Goal: Task Accomplishment & Management: Use online tool/utility

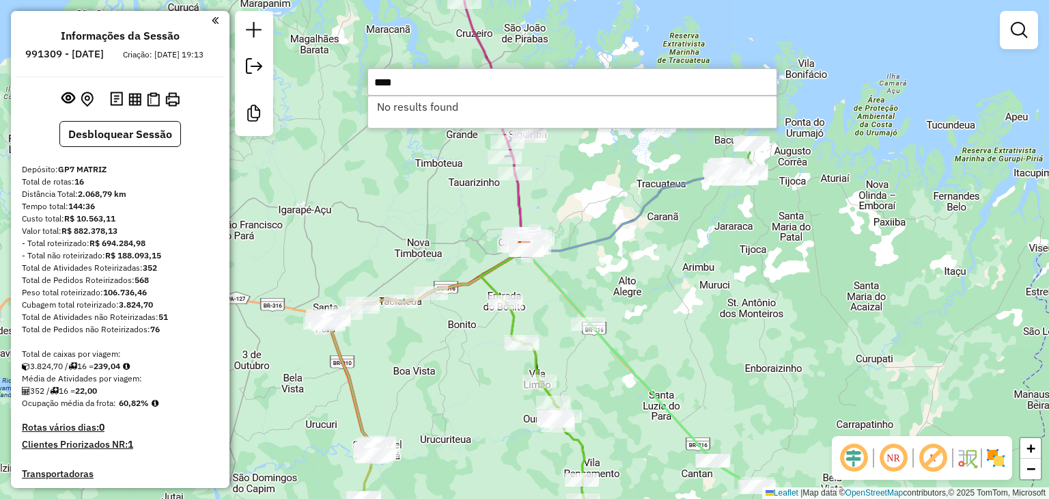
click at [797, 192] on div "Janela de atendimento Grade de atendimento Capacidade Transportadoras Veículos …" at bounding box center [524, 249] width 1049 height 499
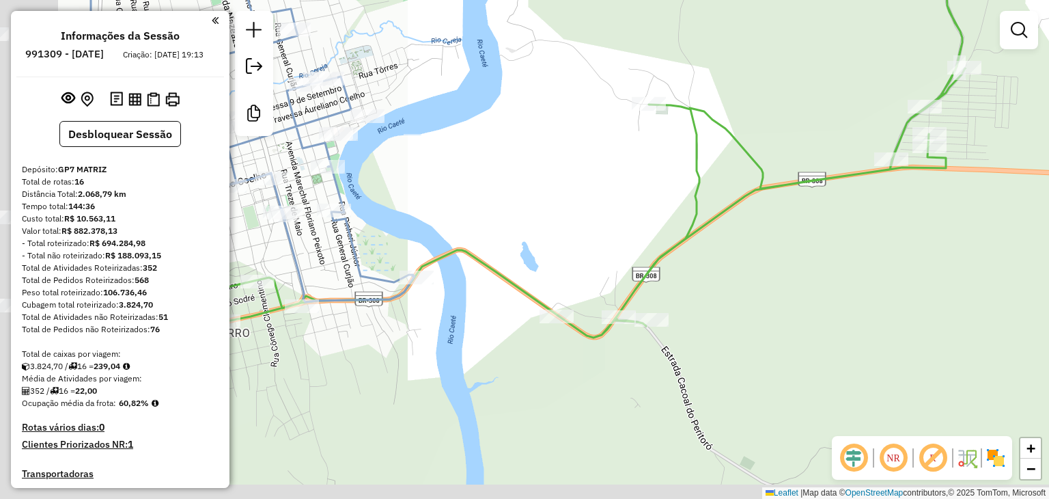
drag, startPoint x: 473, startPoint y: 290, endPoint x: 902, endPoint y: 228, distance: 433.6
click at [902, 228] on div "Janela de atendimento Grade de atendimento Capacidade Transportadoras Veículos …" at bounding box center [524, 249] width 1049 height 499
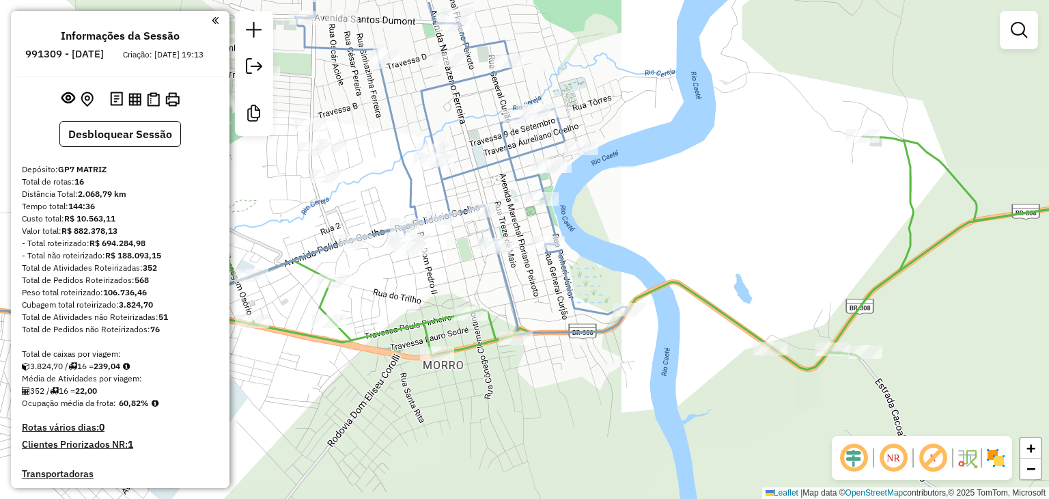
drag, startPoint x: 959, startPoint y: 94, endPoint x: 780, endPoint y: 242, distance: 232.4
click at [760, 272] on icon at bounding box center [663, 253] width 897 height 233
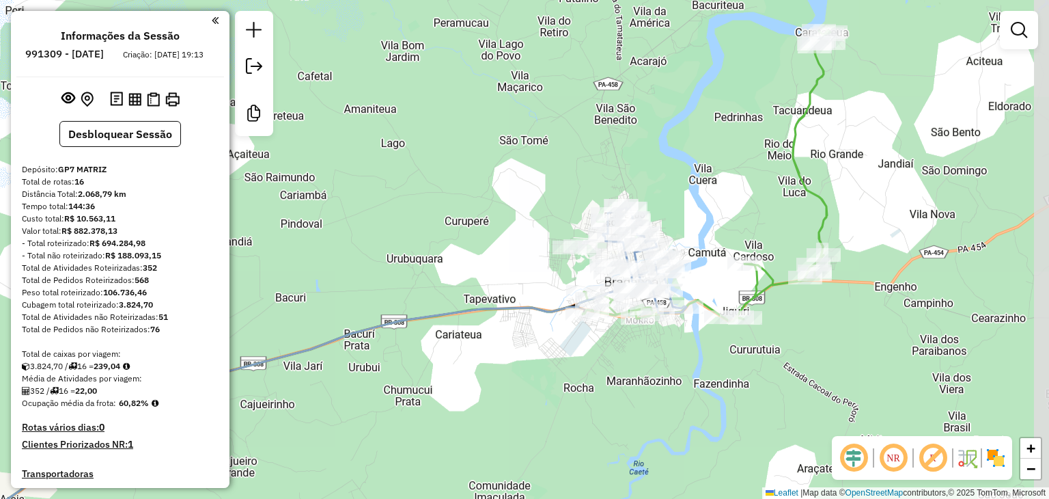
drag, startPoint x: 902, startPoint y: 93, endPoint x: 872, endPoint y: 120, distance: 40.6
click at [872, 120] on div "Janela de atendimento Grade de atendimento Capacidade Transportadoras Veículos …" at bounding box center [524, 249] width 1049 height 499
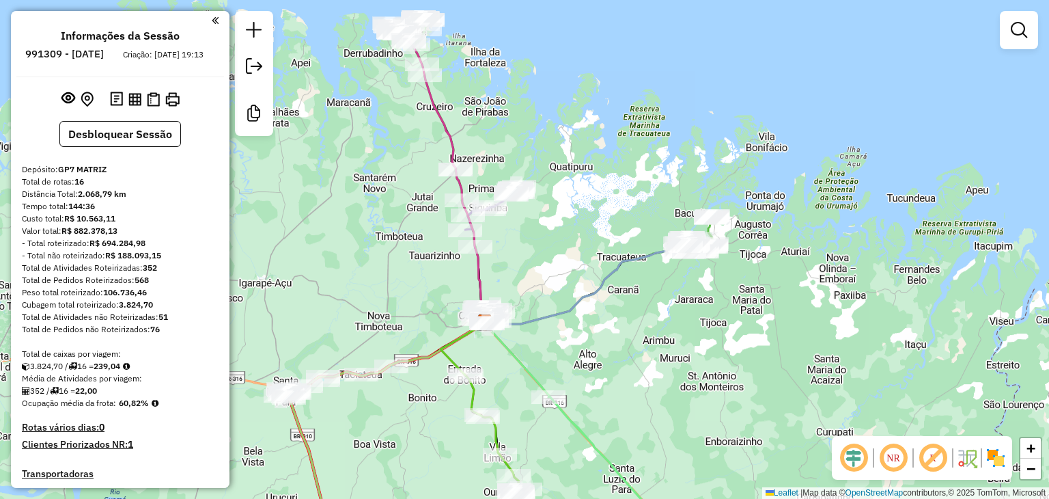
drag, startPoint x: 489, startPoint y: 195, endPoint x: 583, endPoint y: 193, distance: 95.0
click at [583, 193] on div "Janela de atendimento Grade de atendimento Capacidade Transportadoras Veículos …" at bounding box center [524, 249] width 1049 height 499
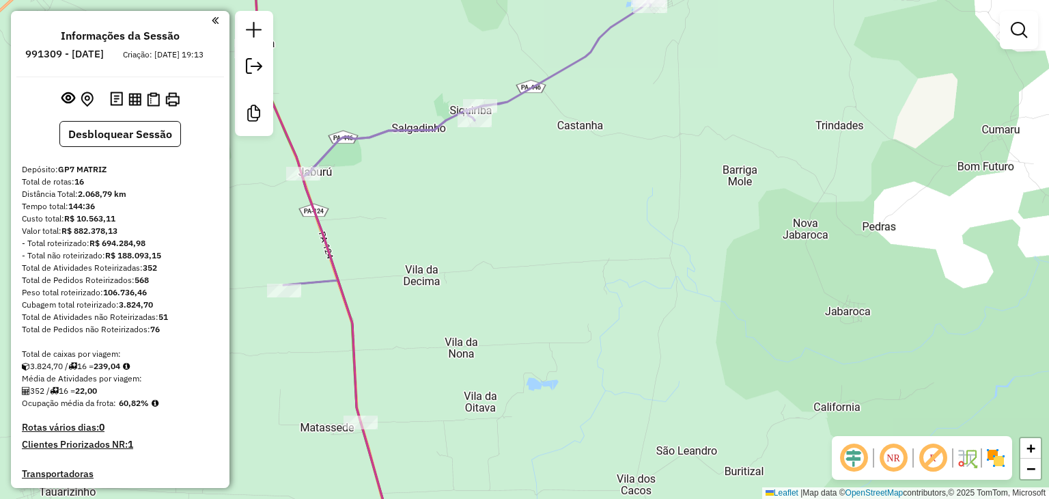
drag, startPoint x: 429, startPoint y: 165, endPoint x: 511, endPoint y: 179, distance: 83.2
click at [511, 179] on div "Janela de atendimento Grade de atendimento Capacidade Transportadoras Veículos …" at bounding box center [524, 249] width 1049 height 499
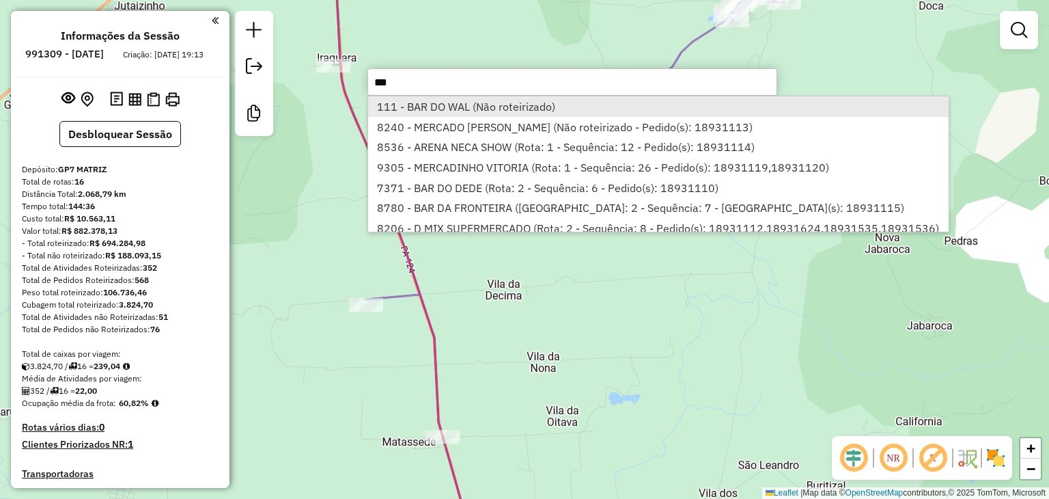
type input "***"
click at [470, 110] on li "111 - BAR DO WAL (Não roteirizado)" at bounding box center [658, 106] width 581 height 20
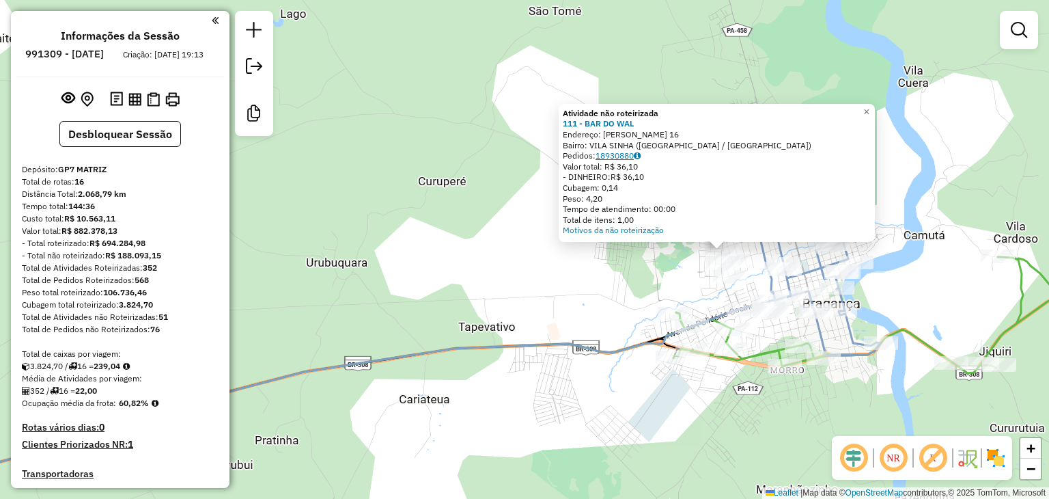
click at [627, 154] on link "18930880" at bounding box center [618, 155] width 45 height 10
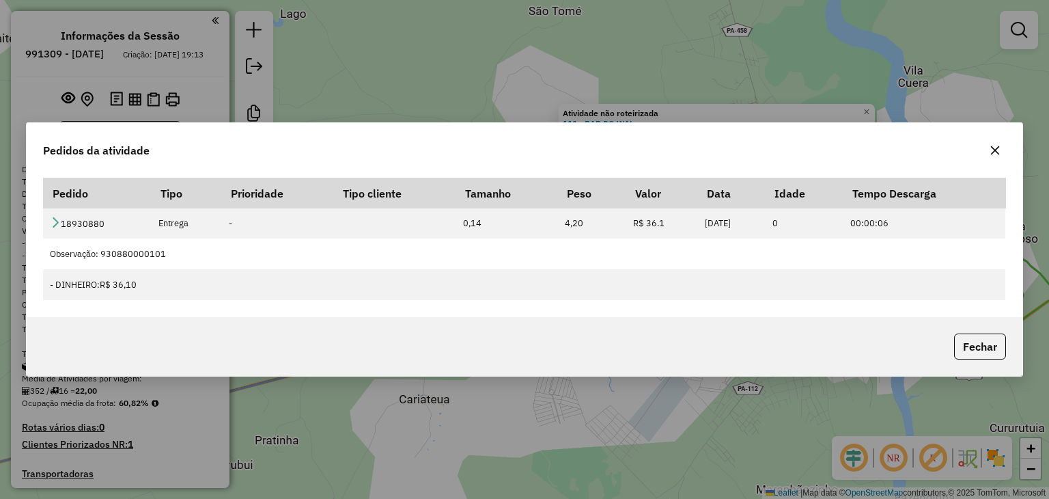
click at [989, 152] on button "button" at bounding box center [996, 150] width 22 height 22
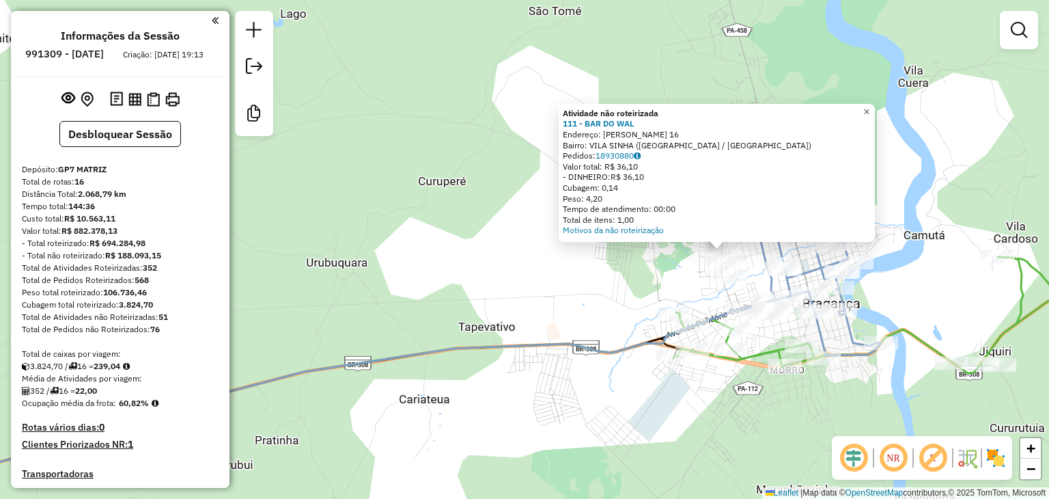
click at [870, 112] on span "×" at bounding box center [867, 112] width 6 height 12
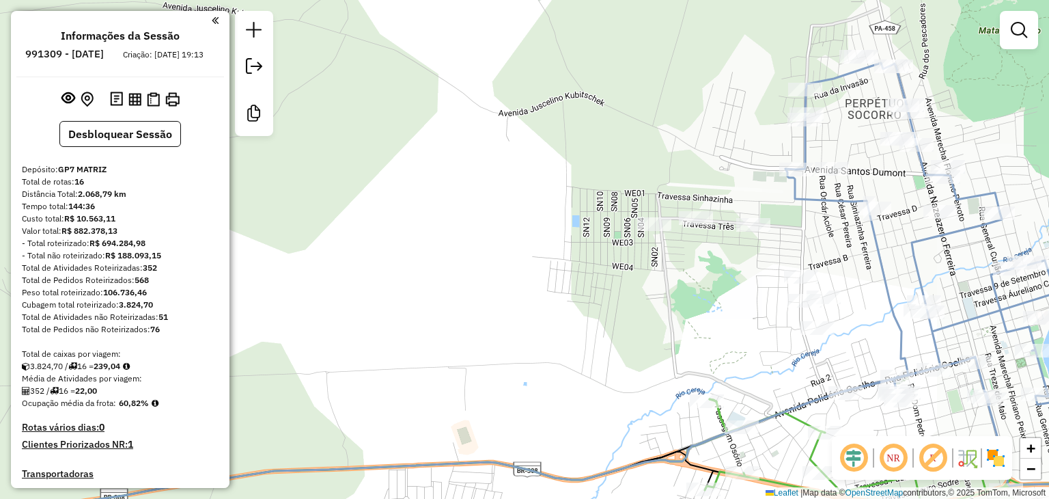
click at [593, 217] on div "Janela de atendimento Grade de atendimento Capacidade Transportadoras Veículos …" at bounding box center [524, 249] width 1049 height 499
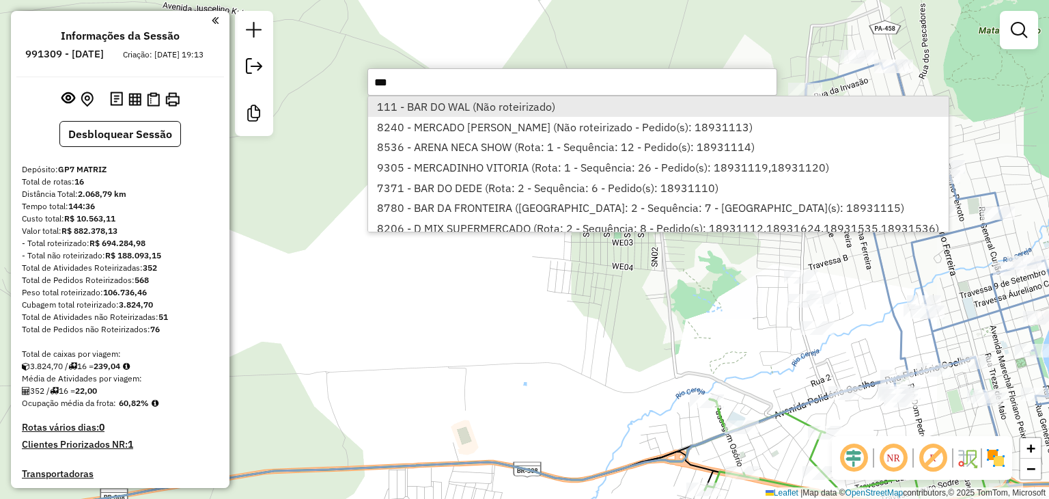
type input "***"
click at [530, 105] on li "111 - BAR DO WAL (Não roteirizado)" at bounding box center [658, 106] width 581 height 20
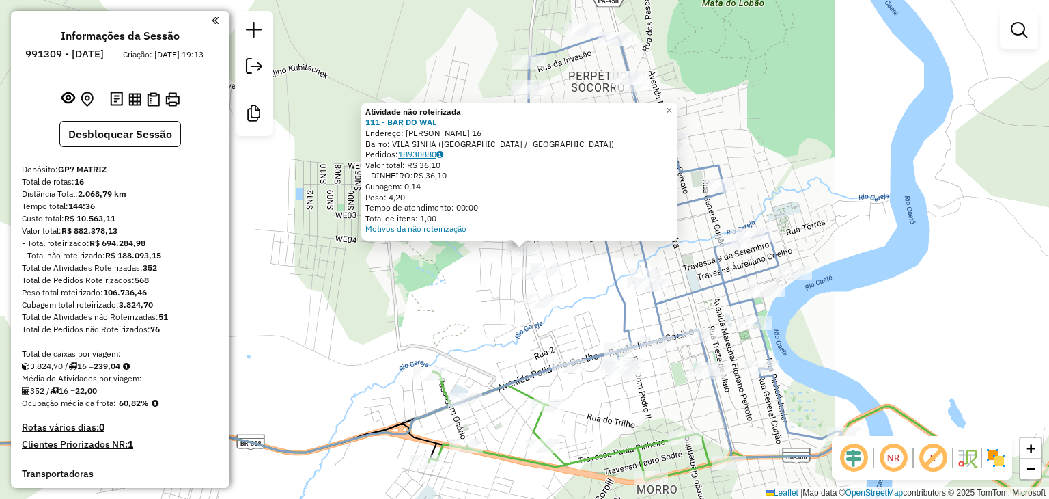
click at [426, 154] on link "18930880" at bounding box center [420, 154] width 45 height 10
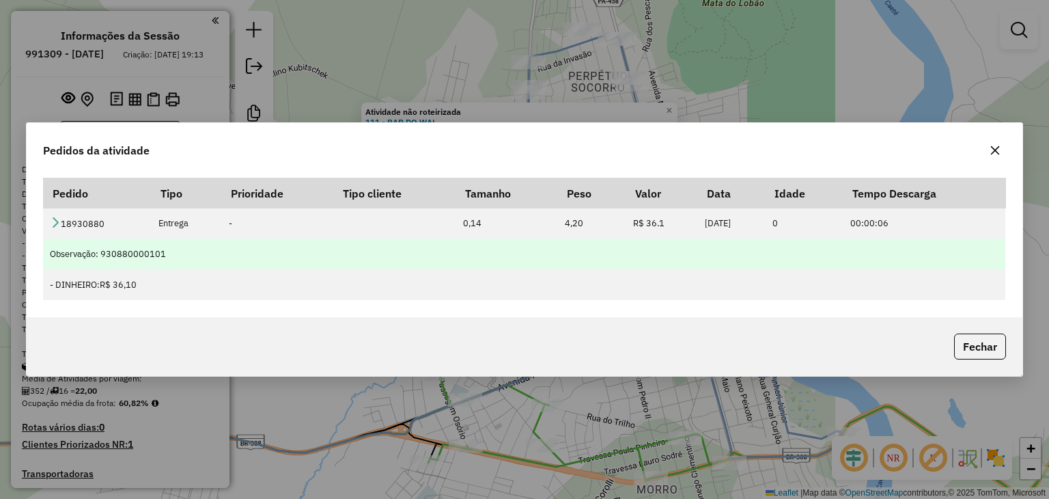
click at [713, 266] on td "Observação: 930880000101" at bounding box center [524, 253] width 963 height 31
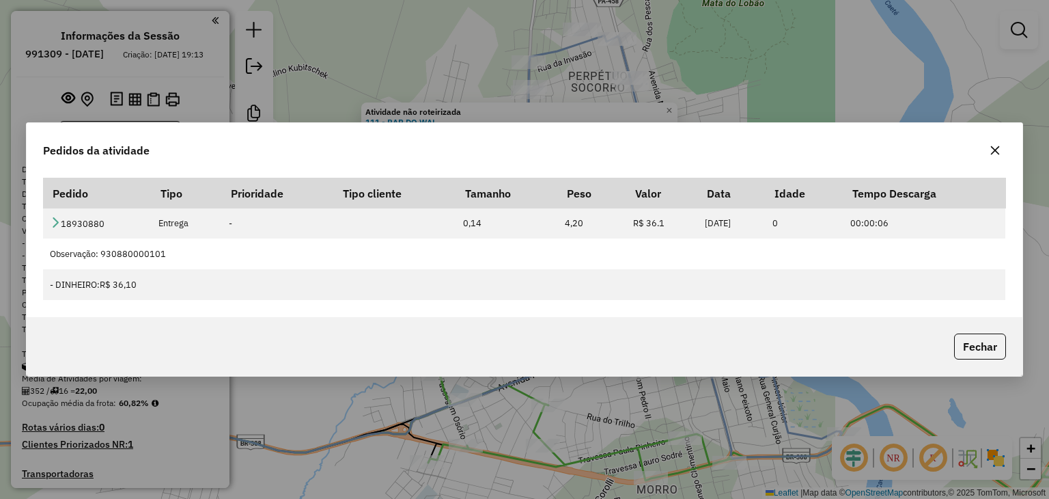
click at [990, 150] on icon "button" at bounding box center [995, 150] width 11 height 11
